Goal: Task Accomplishment & Management: Complete application form

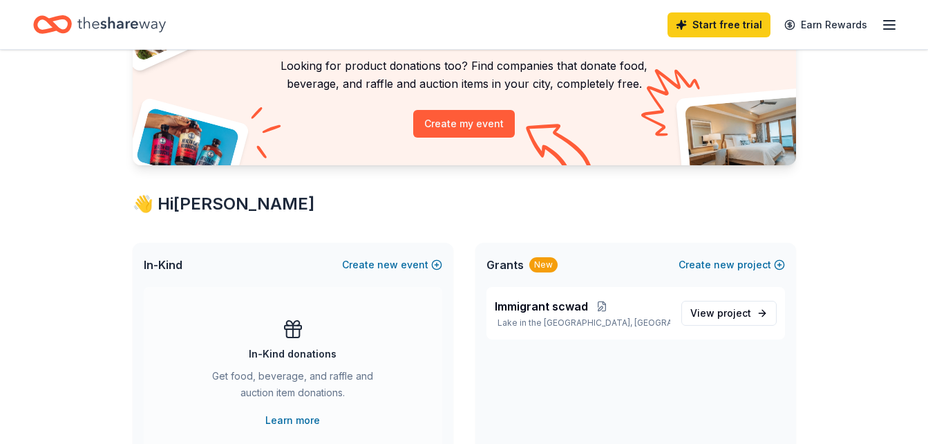
scroll to position [113, 0]
click at [541, 266] on div "New" at bounding box center [544, 263] width 28 height 15
click at [518, 268] on span "Grants" at bounding box center [505, 264] width 37 height 17
click at [559, 306] on span "Immigrant scwad" at bounding box center [541, 305] width 93 height 17
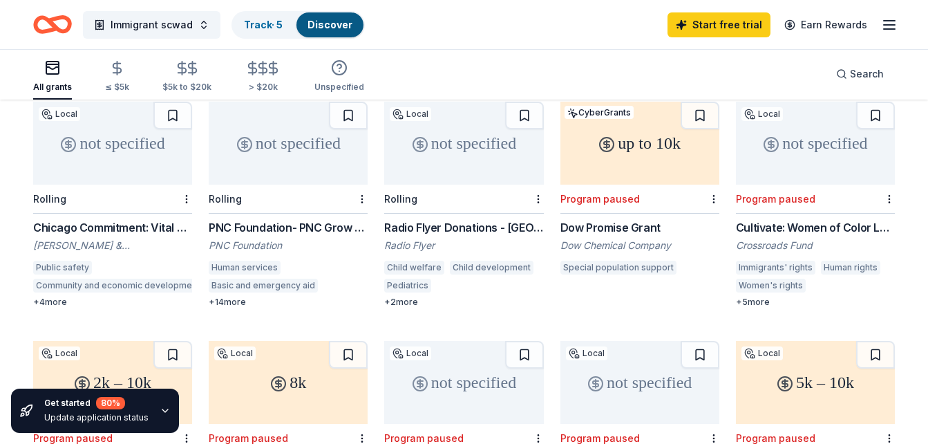
scroll to position [400, 0]
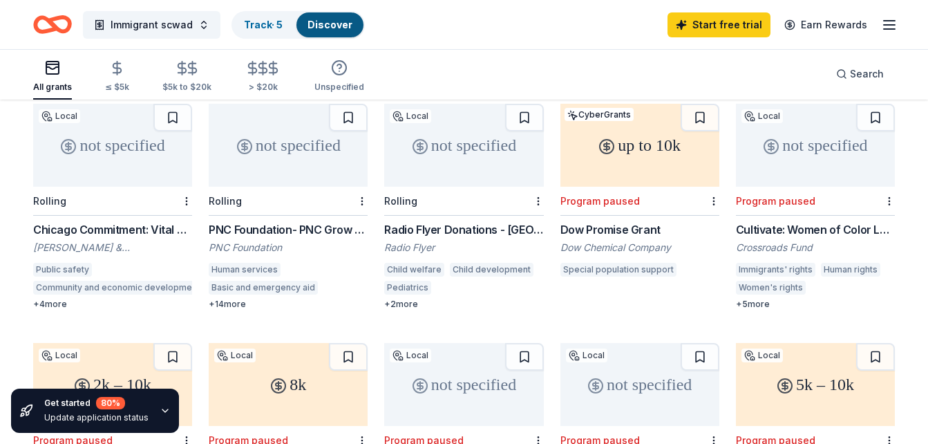
click at [473, 229] on div "Radio Flyer Donations - Chicagoland Giving Radio Flyer Child welfare Child deve…" at bounding box center [463, 265] width 159 height 88
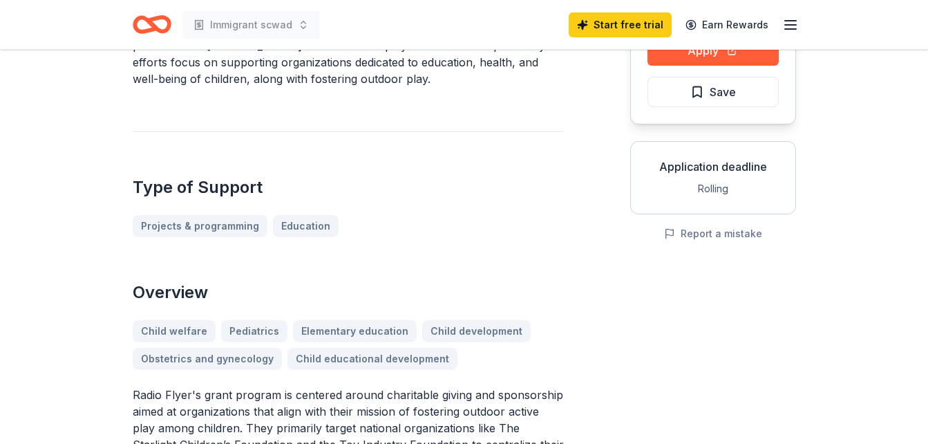
scroll to position [97, 0]
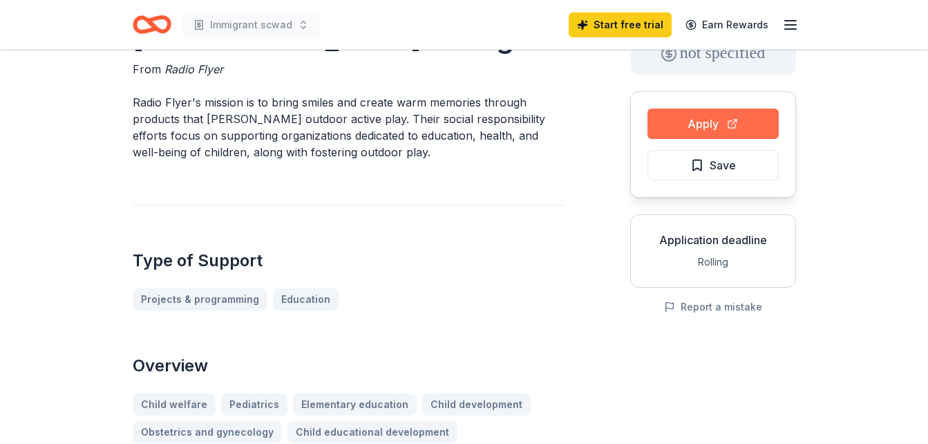
click at [718, 122] on button "Apply" at bounding box center [713, 124] width 131 height 30
